Goal: Navigation & Orientation: Find specific page/section

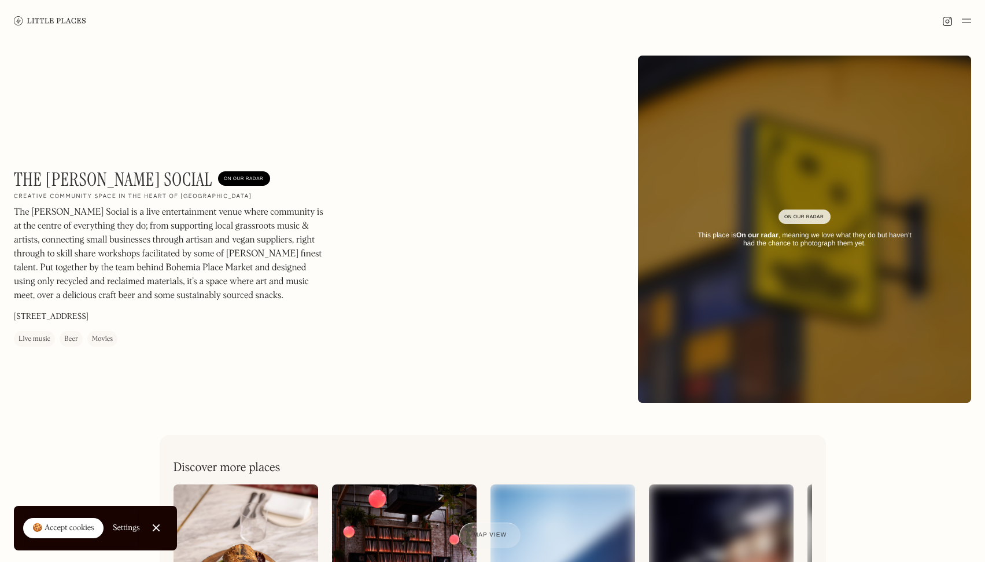
click at [42, 24] on img at bounding box center [50, 20] width 72 height 9
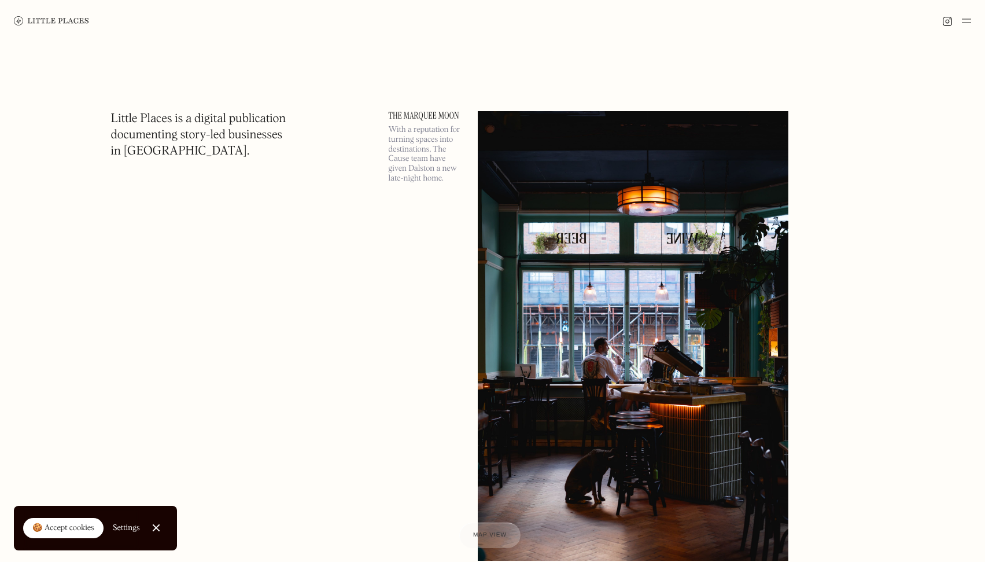
click at [433, 115] on link "The Marquee Moon" at bounding box center [426, 115] width 75 height 9
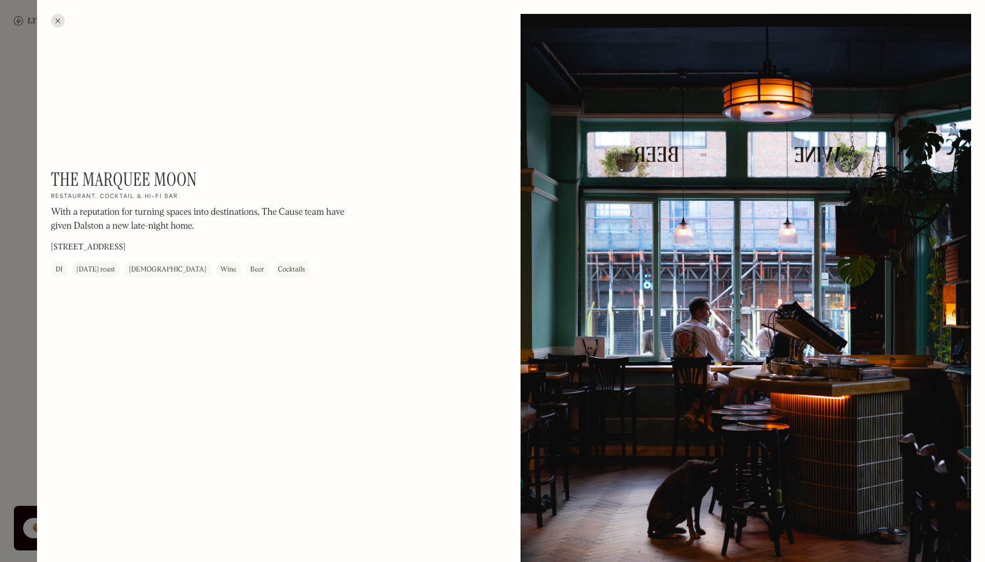
click at [63, 21] on div at bounding box center [58, 21] width 14 height 14
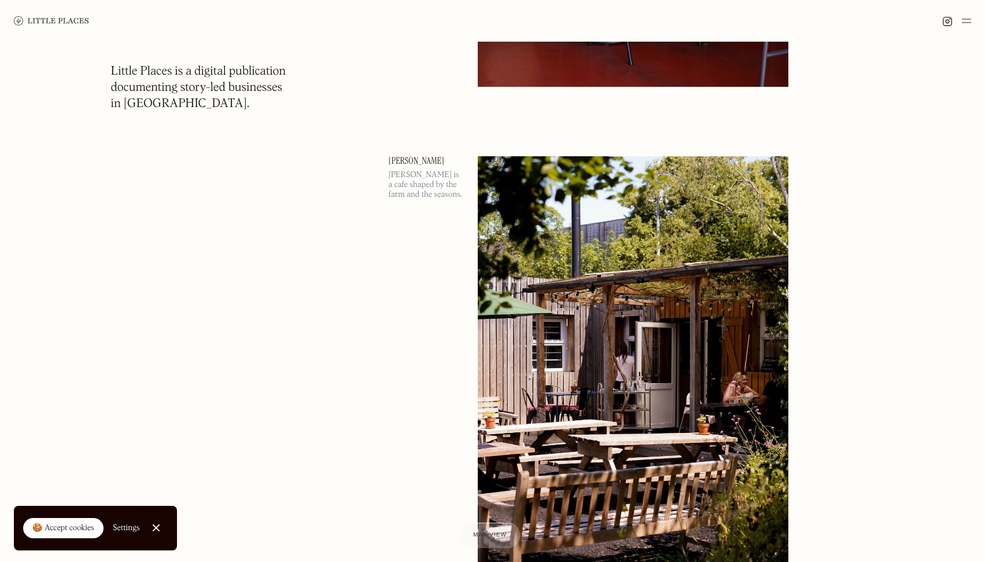
scroll to position [10459, 0]
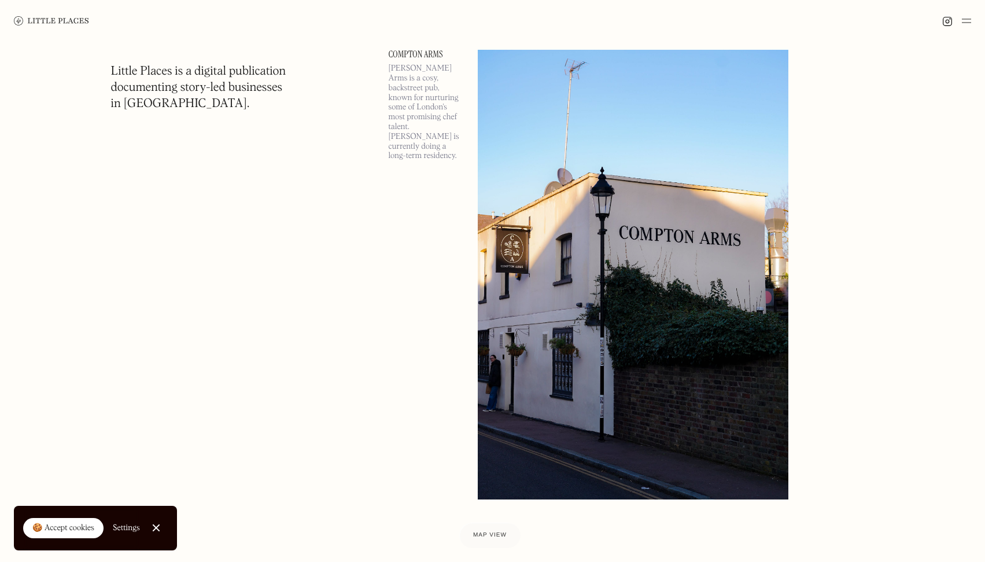
scroll to position [24962, 0]
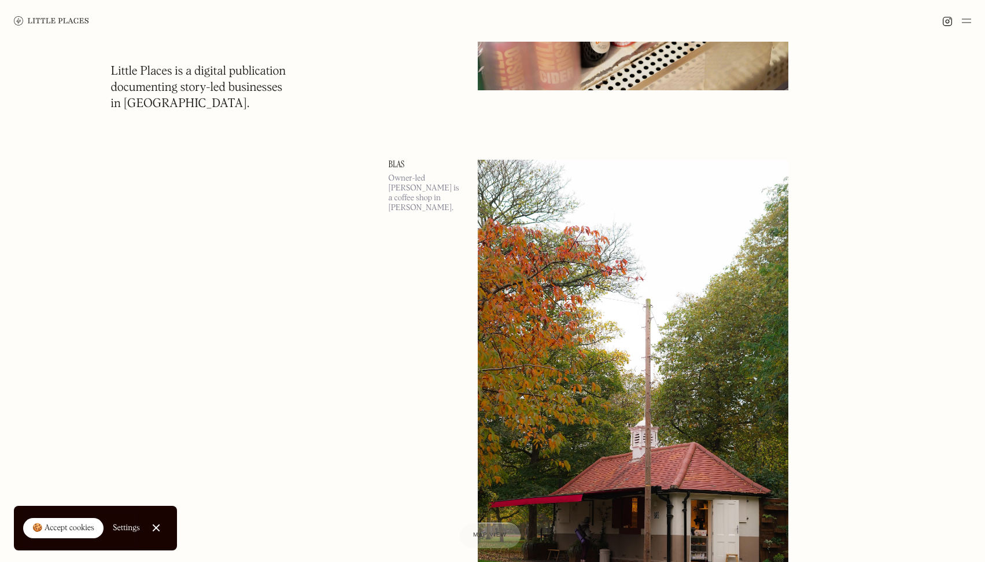
scroll to position [30118, 0]
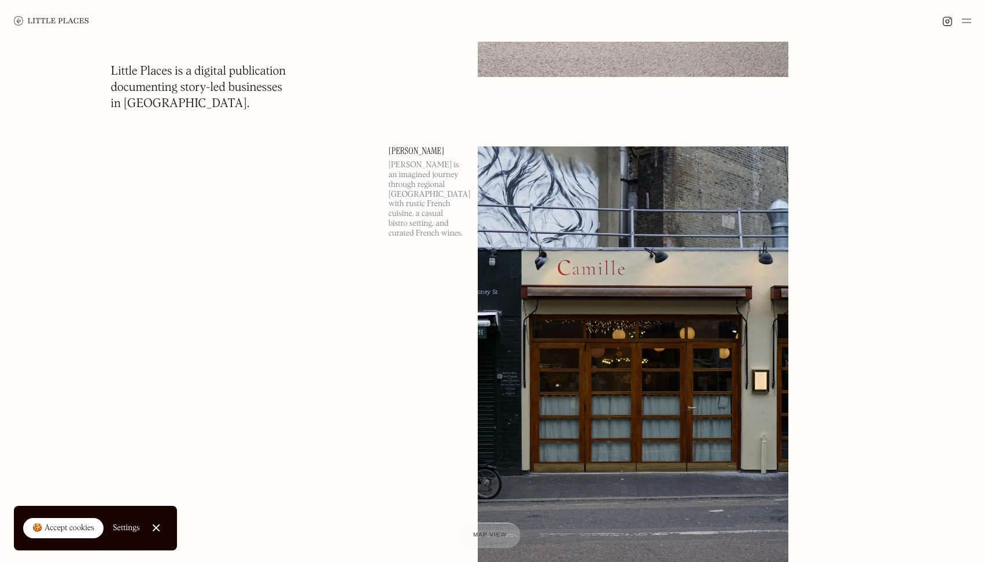
scroll to position [50518, 0]
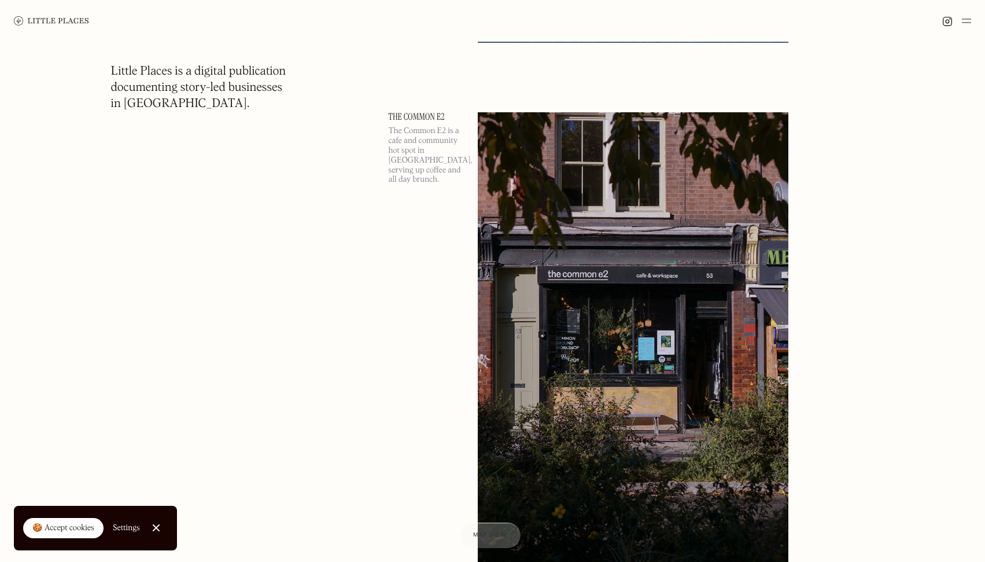
scroll to position [63576, 0]
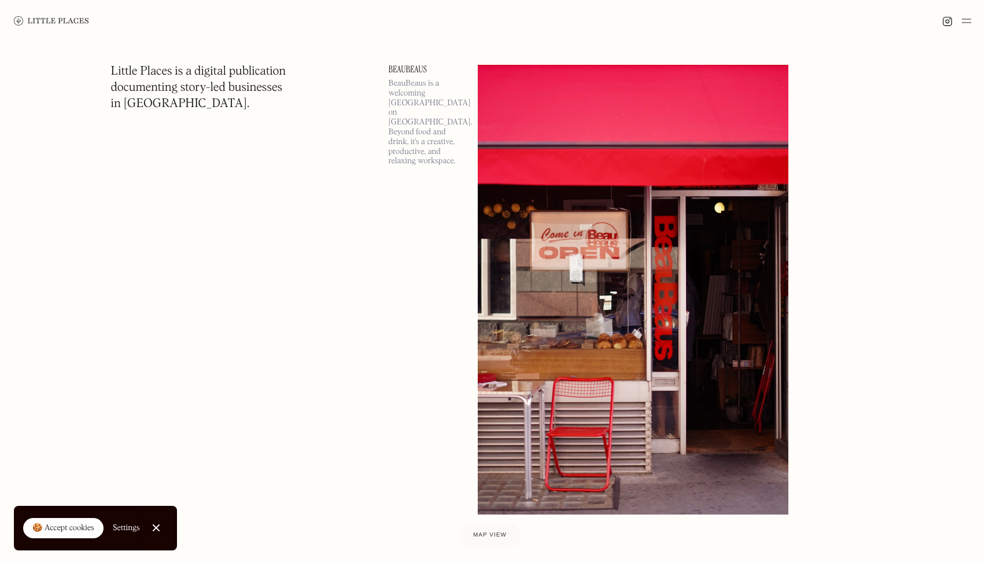
scroll to position [69540, 0]
click at [61, 20] on img at bounding box center [51, 20] width 75 height 9
